Goal: Information Seeking & Learning: Learn about a topic

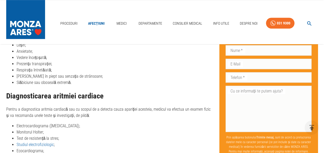
scroll to position [777, 0]
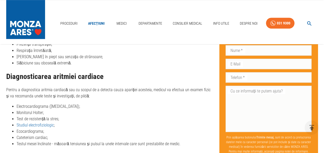
click at [38, 122] on link "Studiul electrofiziologic" at bounding box center [35, 124] width 37 height 5
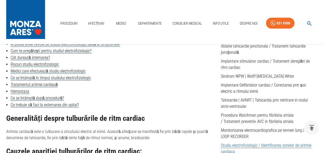
scroll to position [155, 0]
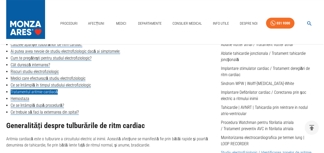
click at [51, 92] on link "Tratamentul aritmie cardiacă" at bounding box center [34, 91] width 47 height 5
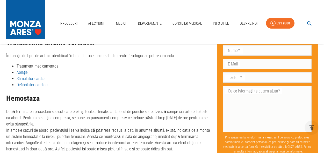
click at [53, 69] on li "Tratament medicamentos" at bounding box center [115, 66] width 196 height 6
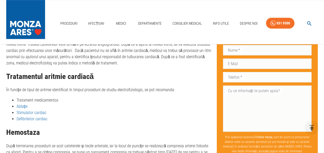
scroll to position [155, 0]
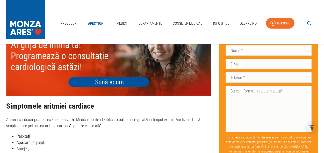
scroll to position [647, 0]
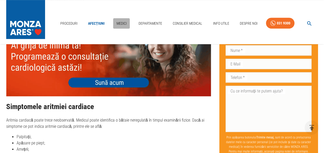
drag, startPoint x: 120, startPoint y: 22, endPoint x: 102, endPoint y: 42, distance: 26.4
click at [120, 23] on link "Medici" at bounding box center [121, 23] width 17 height 11
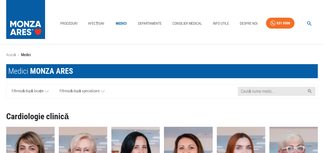
scroll to position [78, 0]
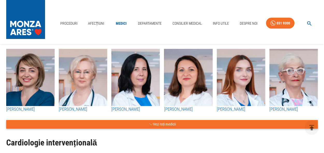
click at [166, 122] on button "Vezi toți medicii" at bounding box center [161, 124] width 311 height 9
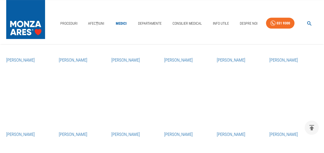
scroll to position [337, 0]
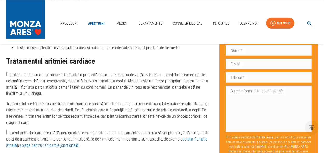
scroll to position [880, 0]
